Goal: Check status: Check status

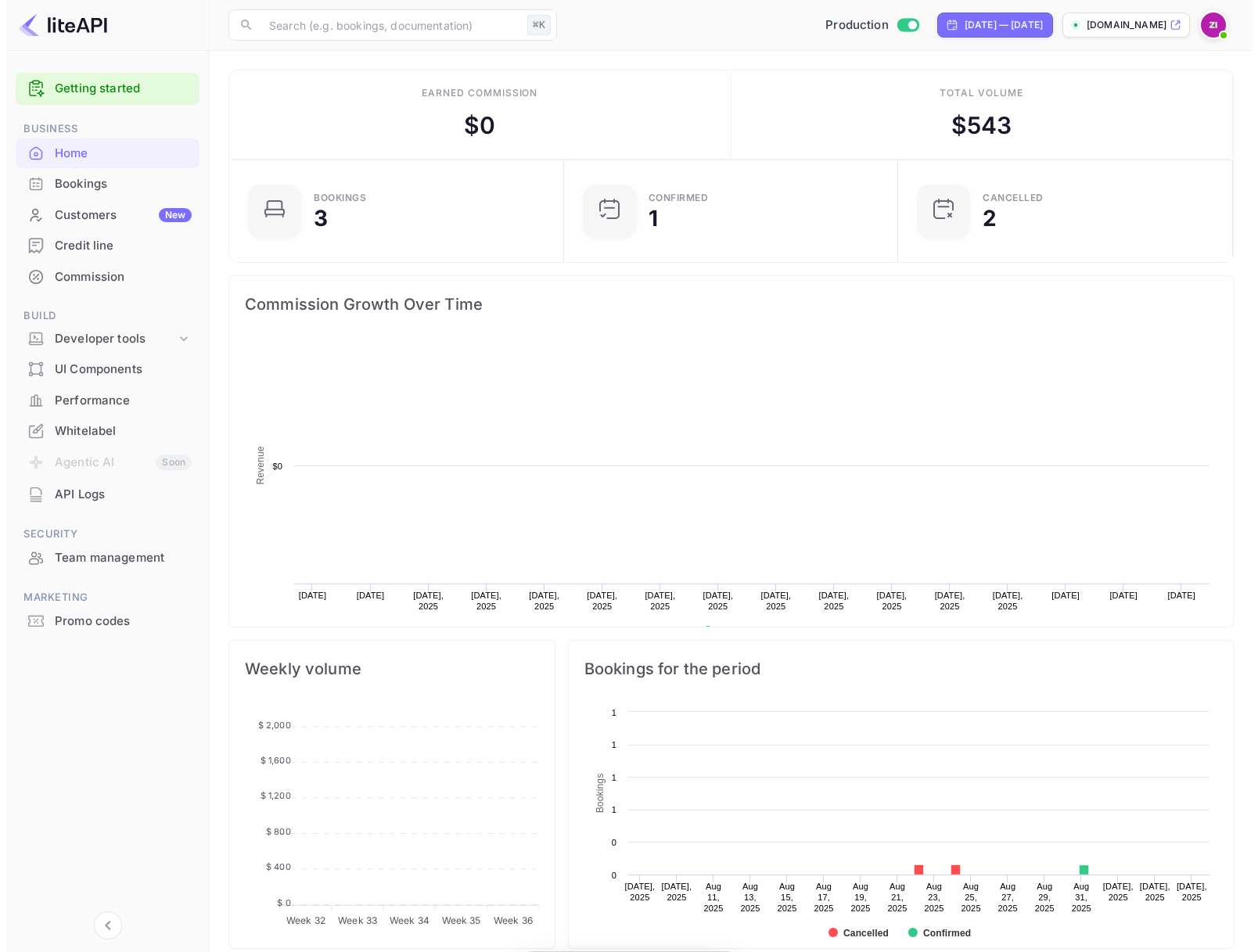
scroll to position [13, 13]
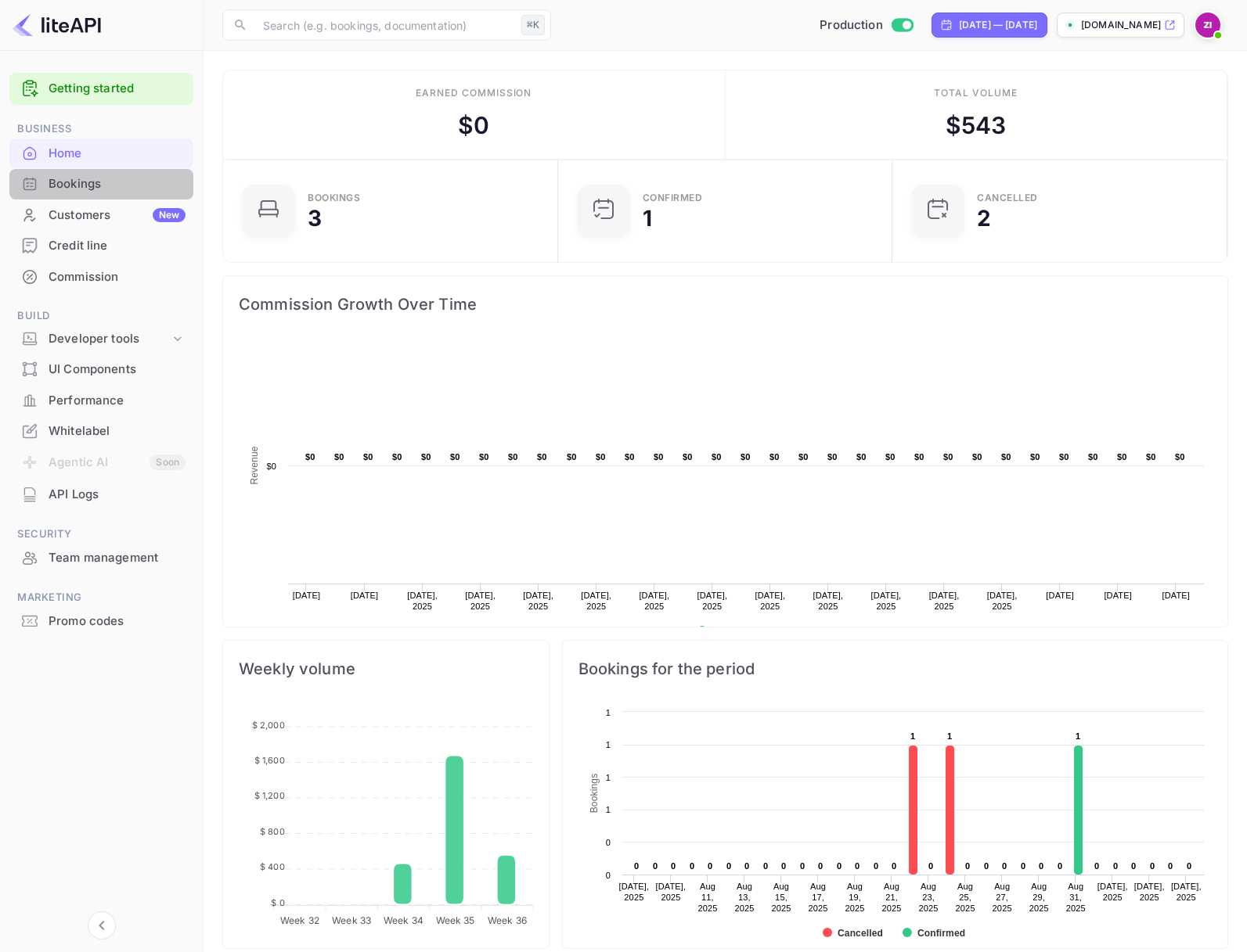
click at [80, 184] on div "Bookings" at bounding box center [117, 185] width 137 height 18
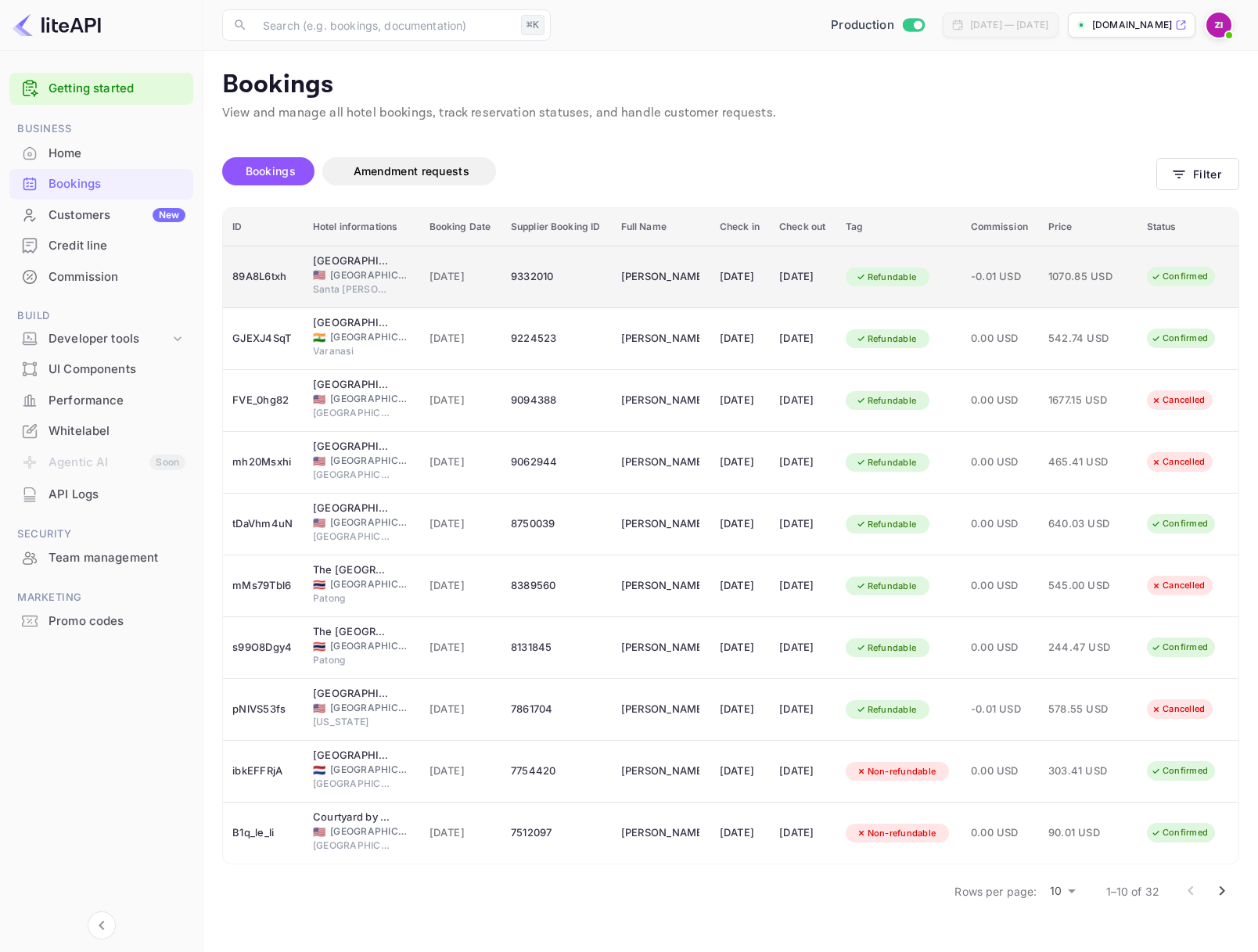
click at [361, 278] on span "[GEOGRAPHIC_DATA]" at bounding box center [369, 275] width 79 height 14
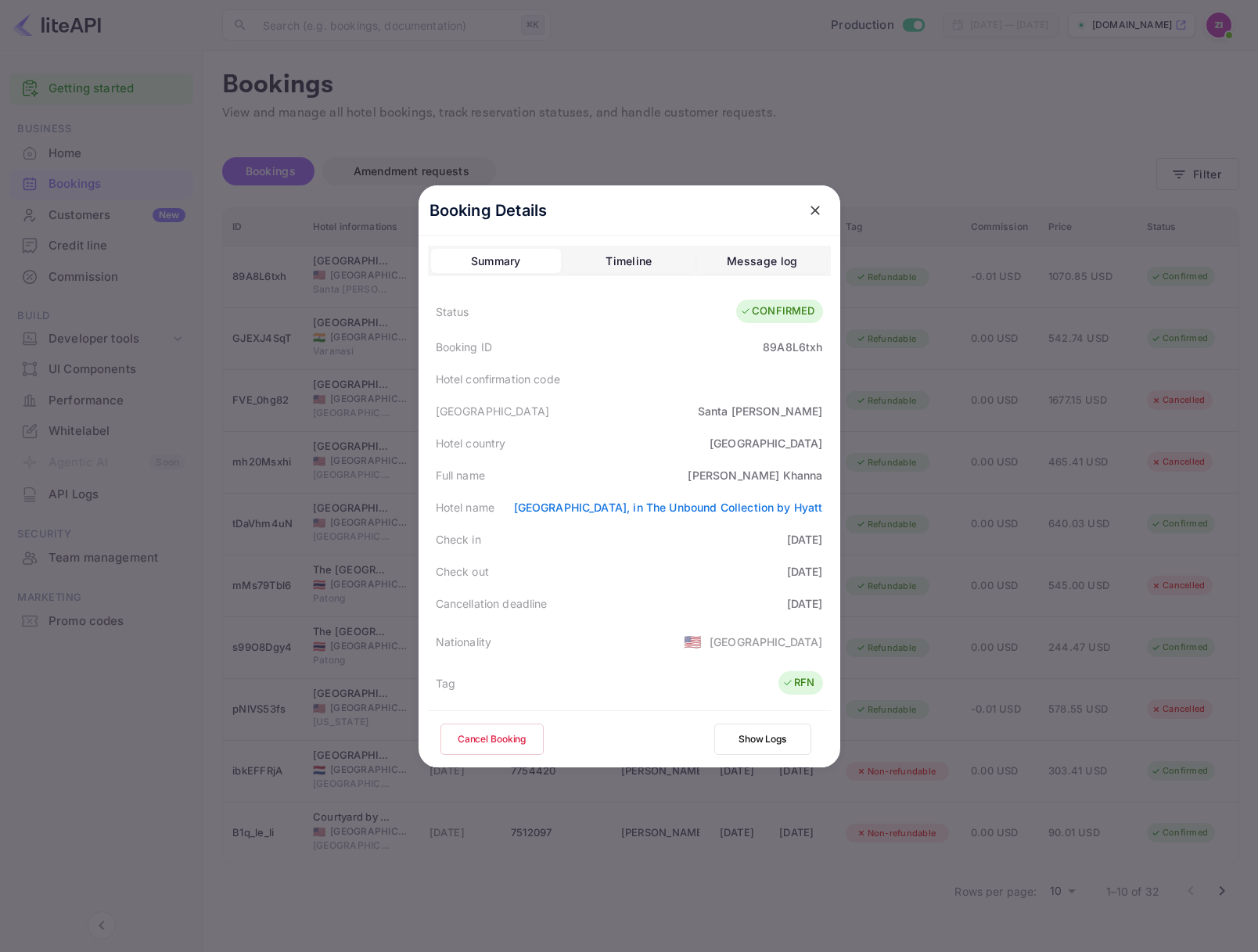
scroll to position [0, 2]
click at [790, 339] on div "89A8L6txh" at bounding box center [792, 346] width 60 height 17
copy div "89A8L6txh"
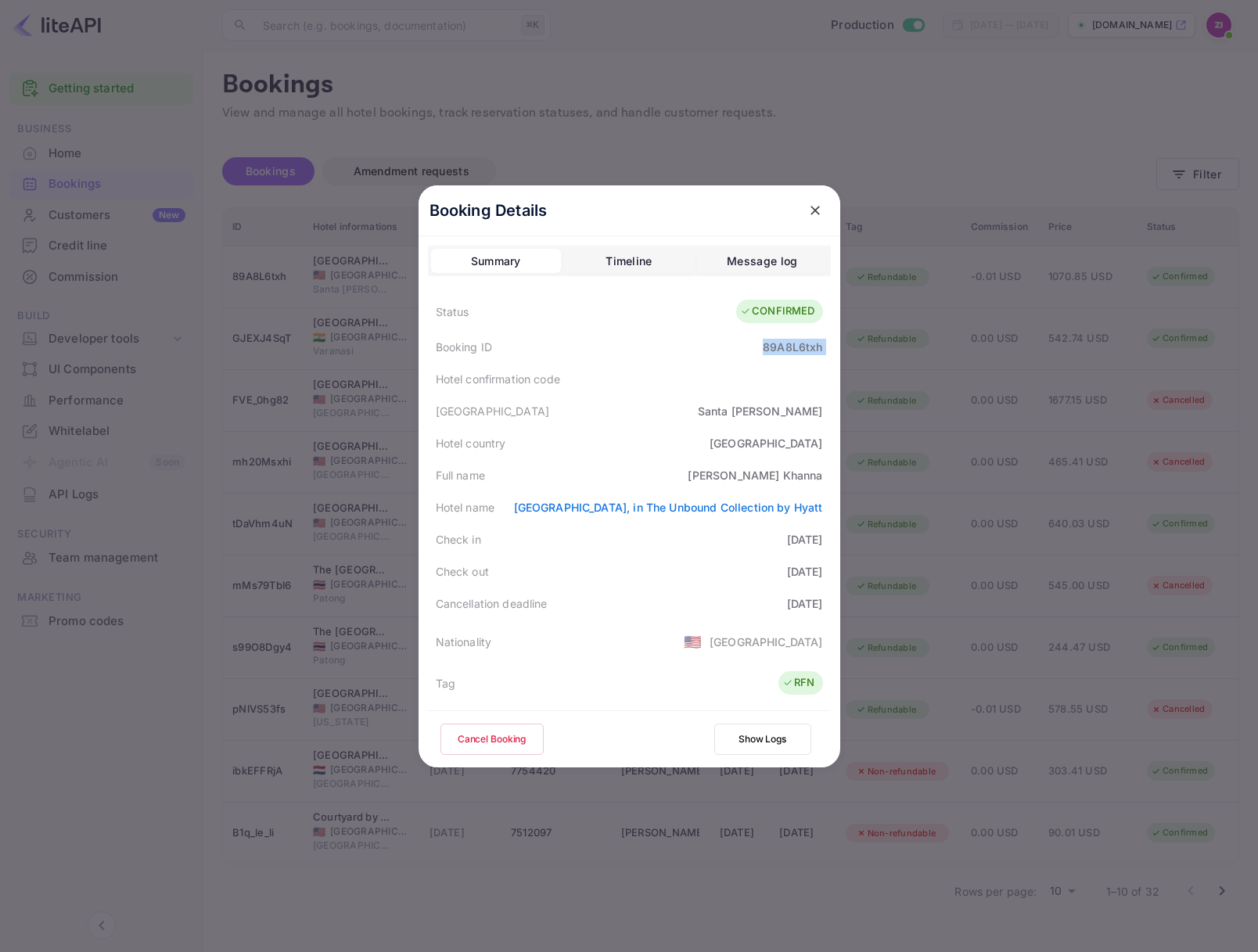
scroll to position [0, 1]
click at [606, 256] on div "Timeline" at bounding box center [628, 261] width 46 height 19
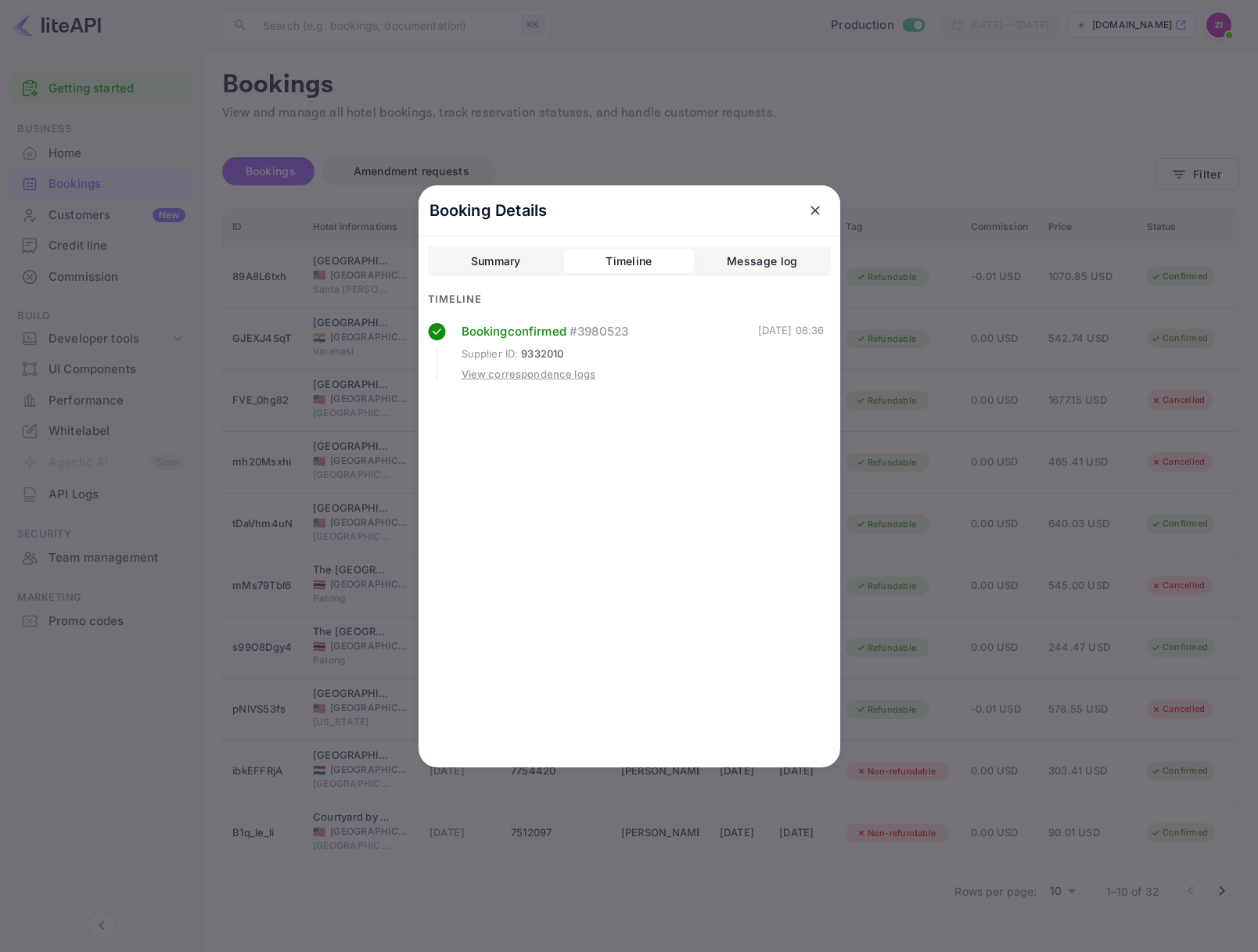
scroll to position [0, 0]
click at [812, 206] on icon "close" at bounding box center [815, 211] width 10 height 10
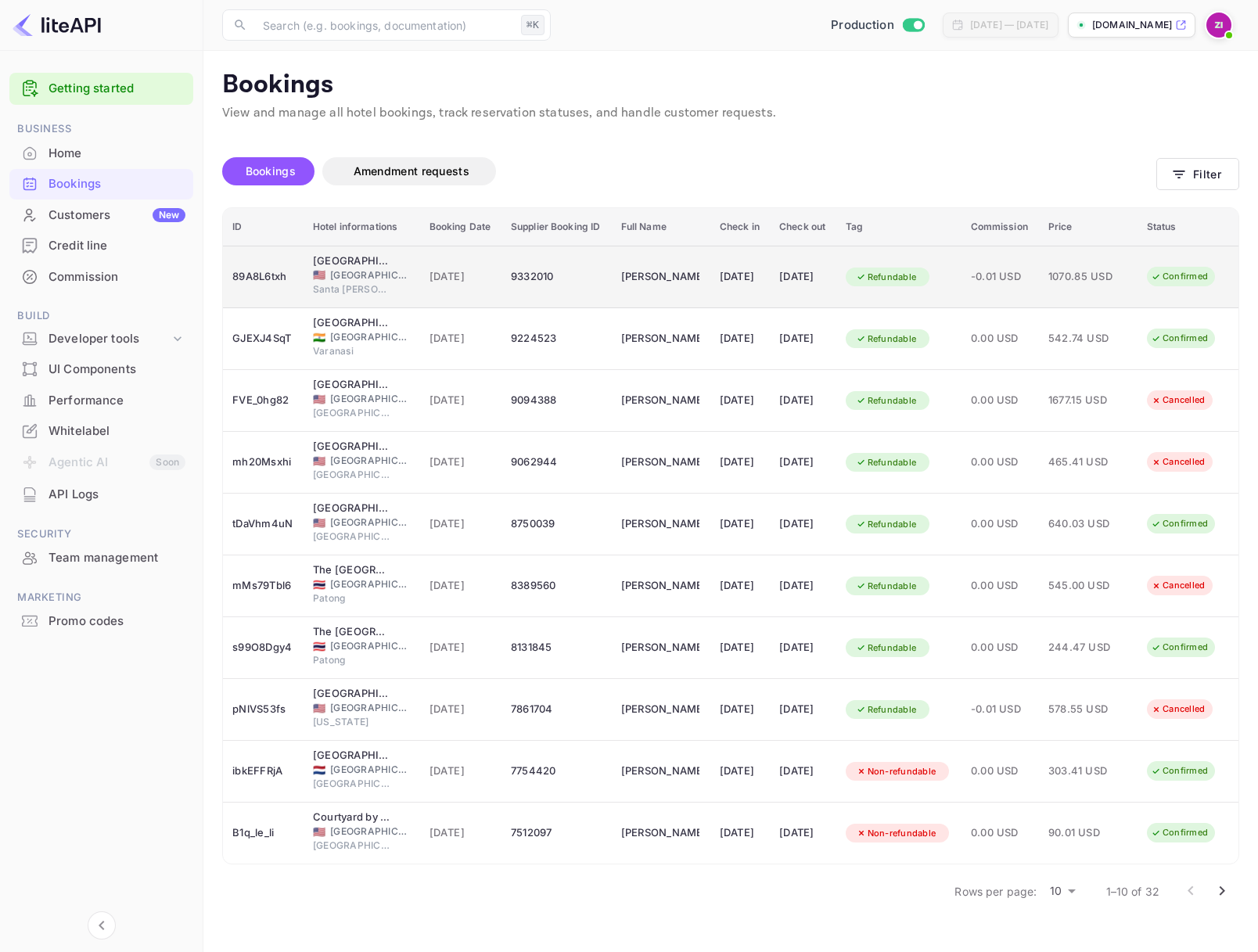
click at [359, 279] on span "[GEOGRAPHIC_DATA]" at bounding box center [369, 275] width 79 height 14
